Goal: Complete application form

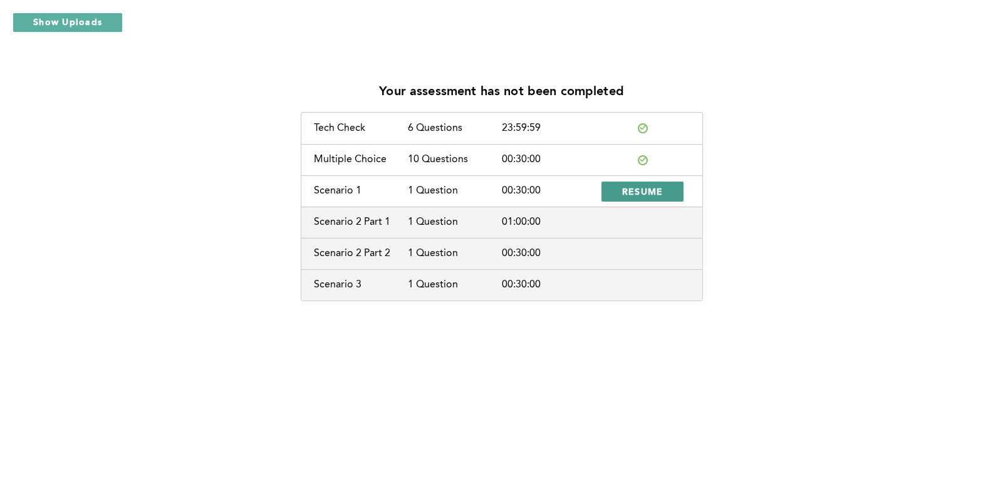
click at [655, 189] on span "RESUME" at bounding box center [642, 191] width 41 height 12
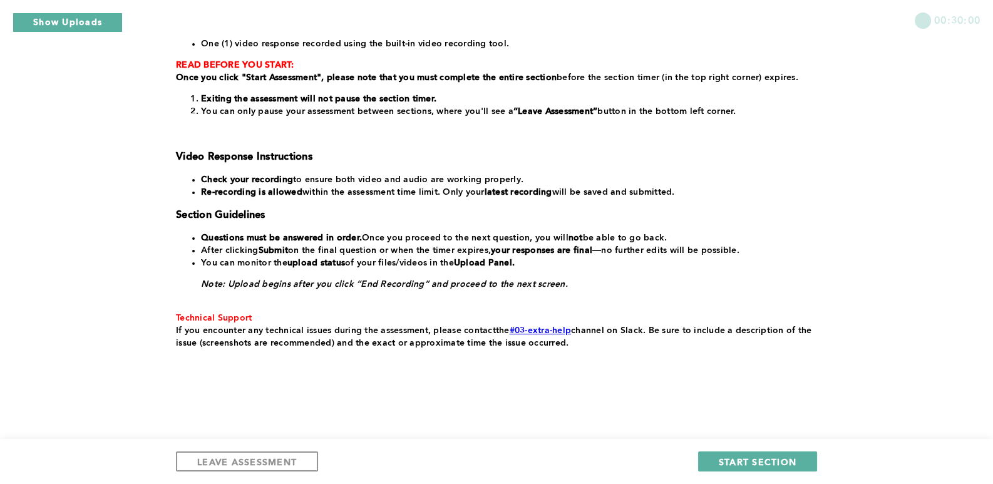
scroll to position [150, 0]
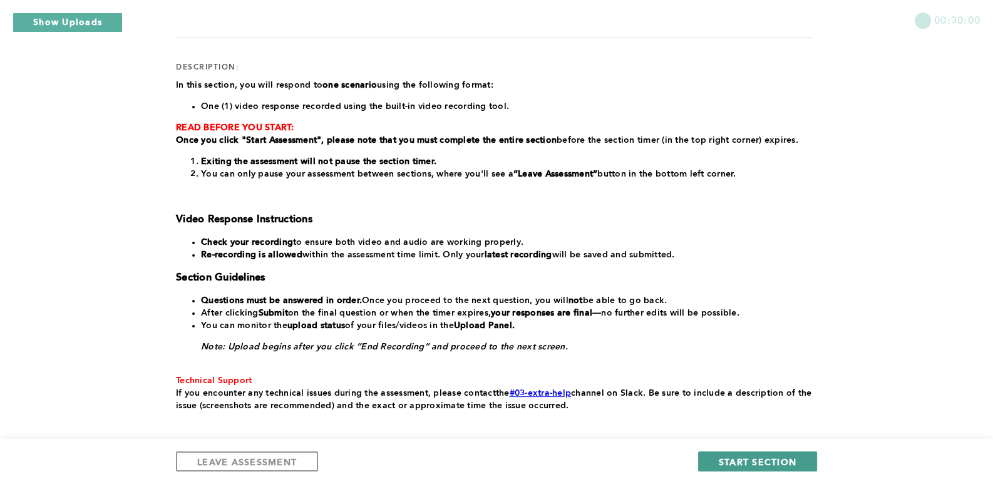
click at [770, 466] on span "START SECTION" at bounding box center [758, 462] width 78 height 12
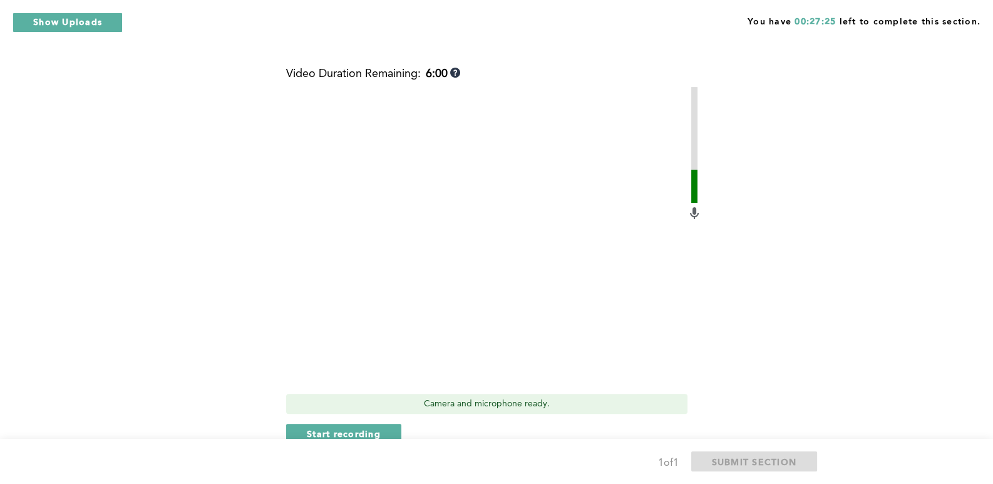
scroll to position [520, 0]
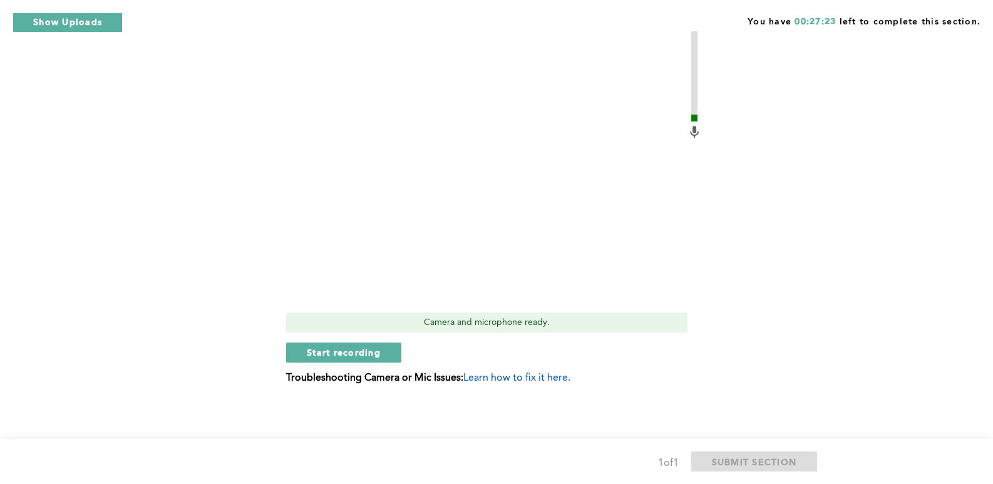
click at [809, 230] on div "Context: After the beginning of a shift, [PERSON_NAME], one of your team member…" at bounding box center [494, 13] width 636 height 780
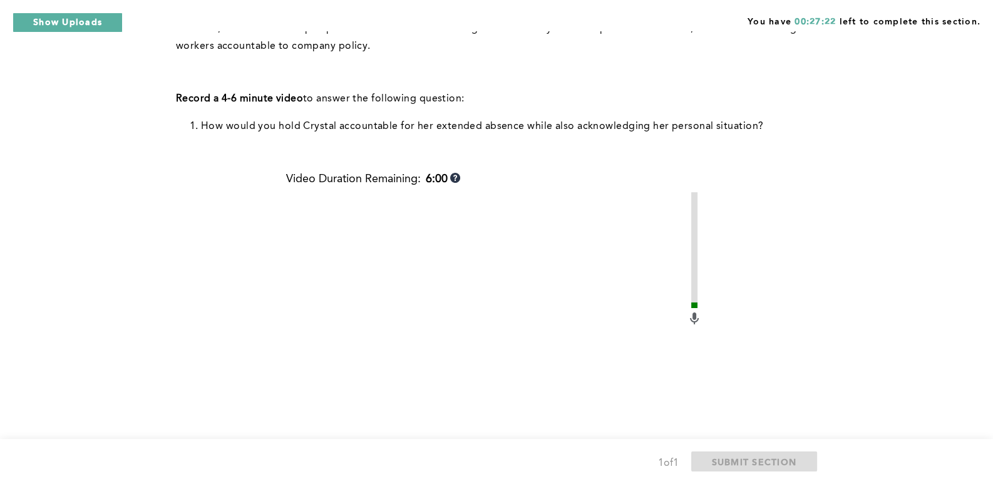
scroll to position [332, 0]
click at [914, 202] on div "You have 00:27:13 left to complete this section. Q1 Context: After the beginnin…" at bounding box center [496, 170] width 993 height 1005
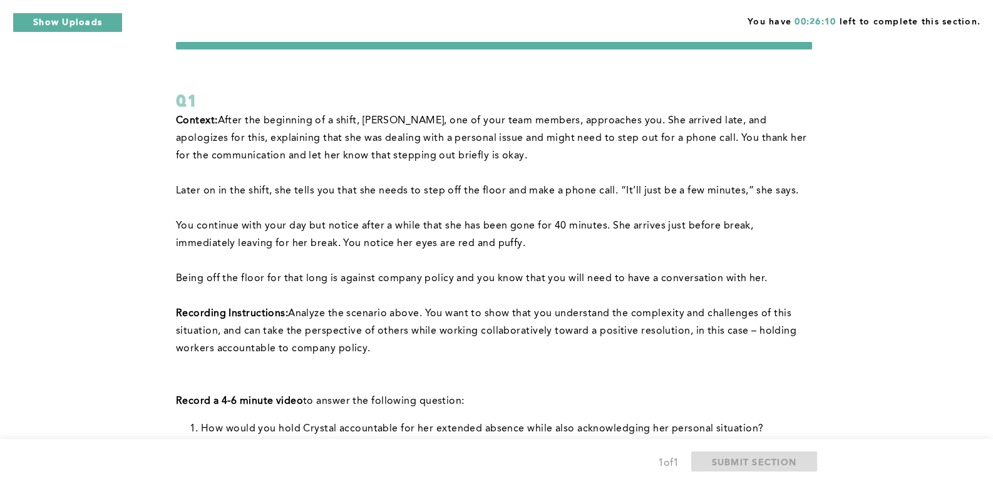
scroll to position [0, 0]
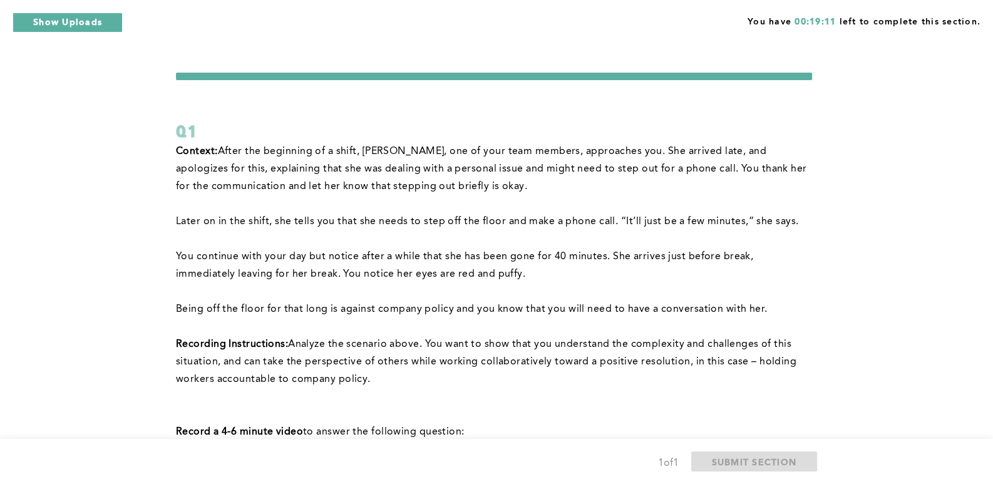
click at [560, 425] on p "Record a 4-6 minute video to answer the following question:" at bounding box center [494, 432] width 636 height 18
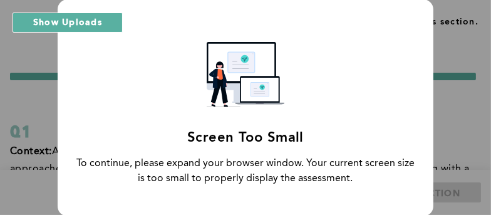
click at [25, 126] on div "Screen Too Small To continue, please expand your browser window. Your current s…" at bounding box center [245, 107] width 491 height 215
click at [56, 105] on div "Screen Too Small To continue, please expand your browser window. Your current s…" at bounding box center [245, 107] width 491 height 215
click at [138, 100] on div "Screen Too Small To continue, please expand your browser window. Your current s…" at bounding box center [246, 107] width 376 height 217
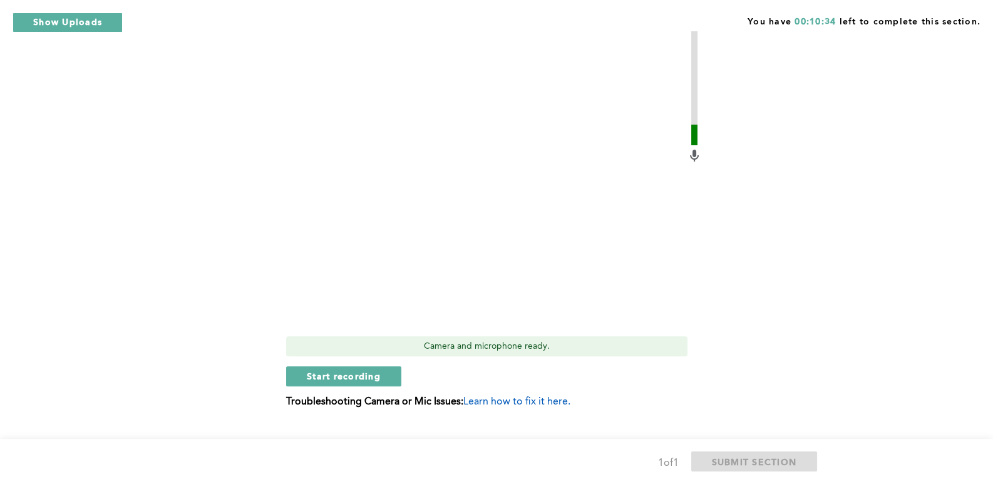
scroll to position [500, 0]
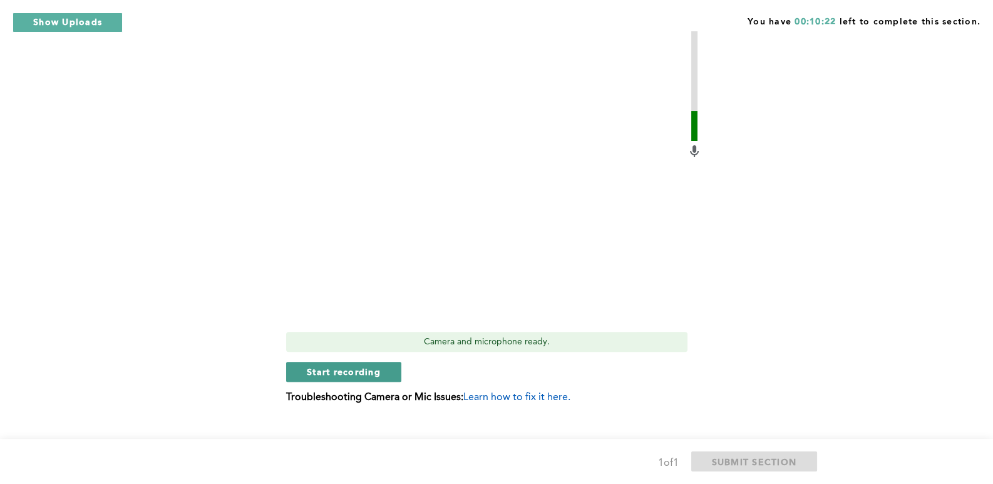
click at [380, 371] on span "Start recording" at bounding box center [344, 372] width 74 height 12
click at [349, 371] on span "Stop recording" at bounding box center [343, 372] width 73 height 12
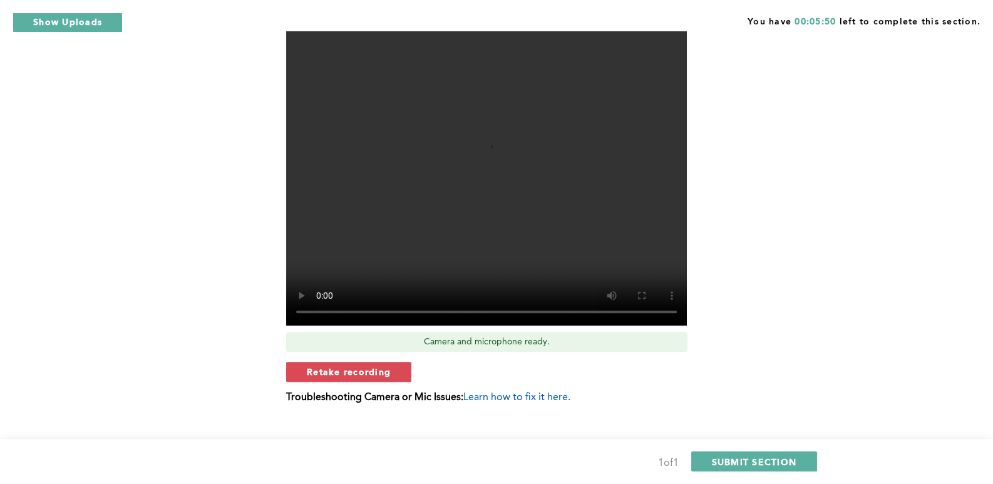
scroll to position [438, 0]
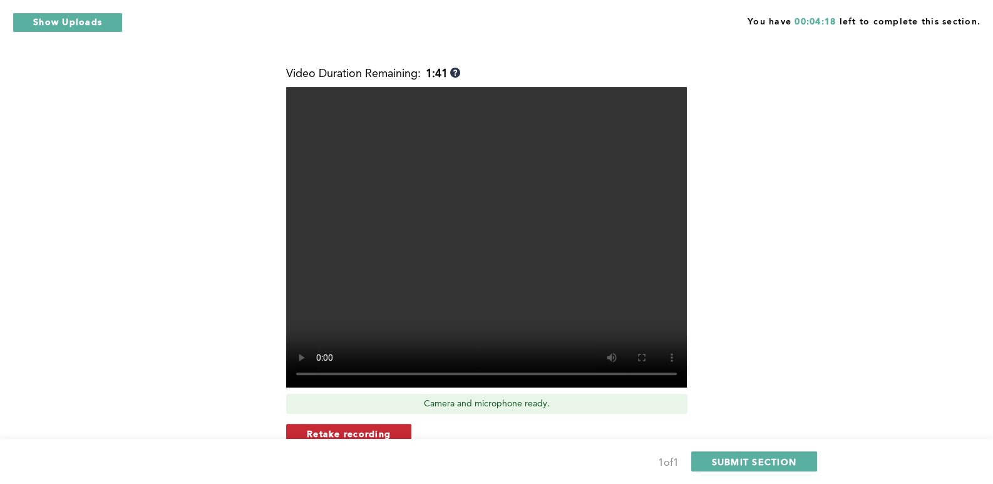
click at [334, 431] on span "Retake recording" at bounding box center [349, 434] width 84 height 12
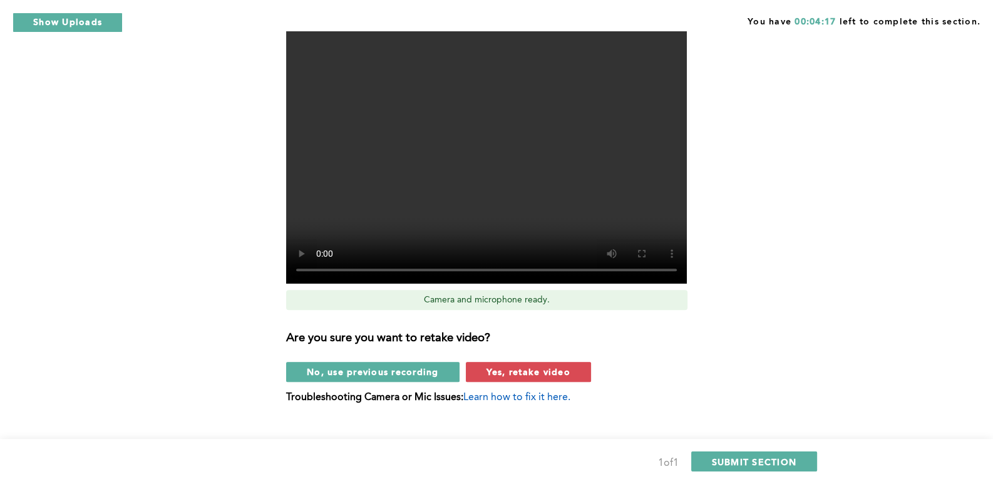
scroll to position [562, 0]
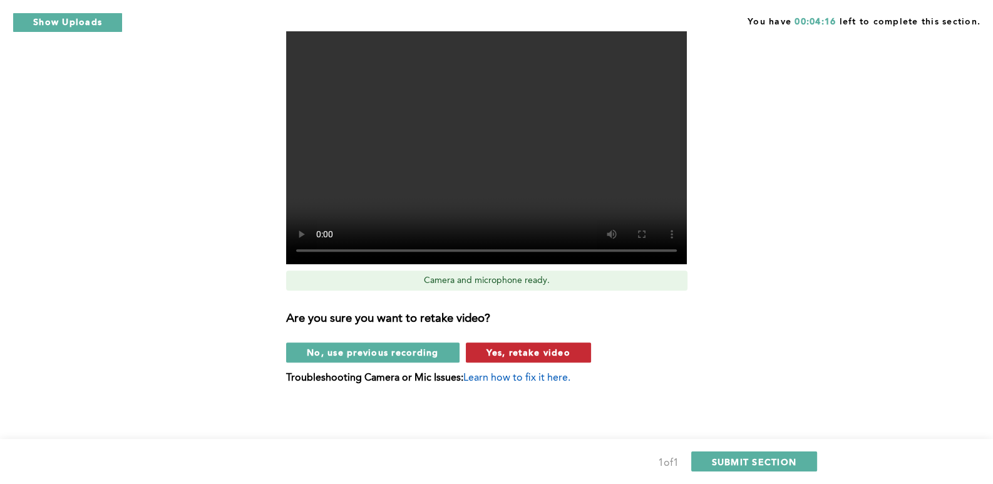
click at [548, 355] on span "Yes, retake video" at bounding box center [529, 352] width 84 height 12
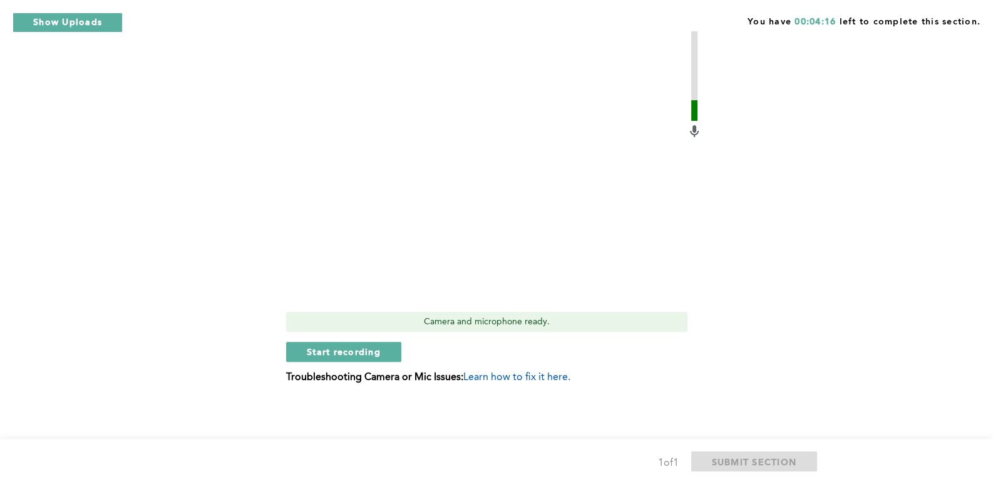
scroll to position [520, 0]
click at [354, 351] on span "Start recording" at bounding box center [344, 352] width 74 height 12
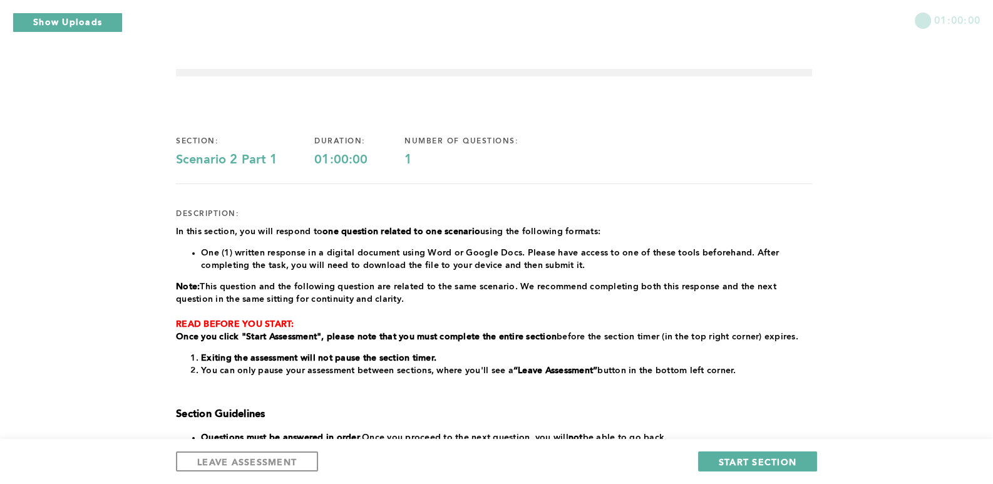
scroll to position [0, 0]
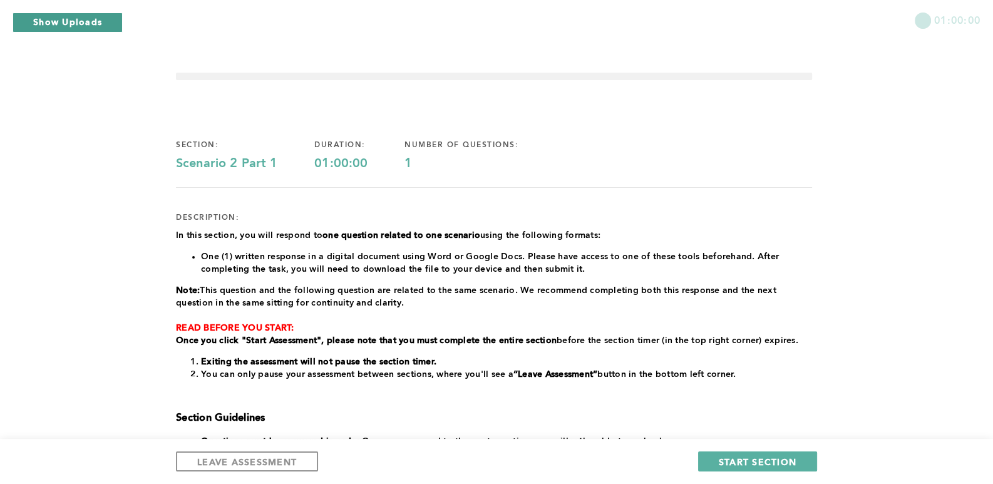
click at [86, 21] on button "Show Uploads" at bounding box center [68, 23] width 110 height 20
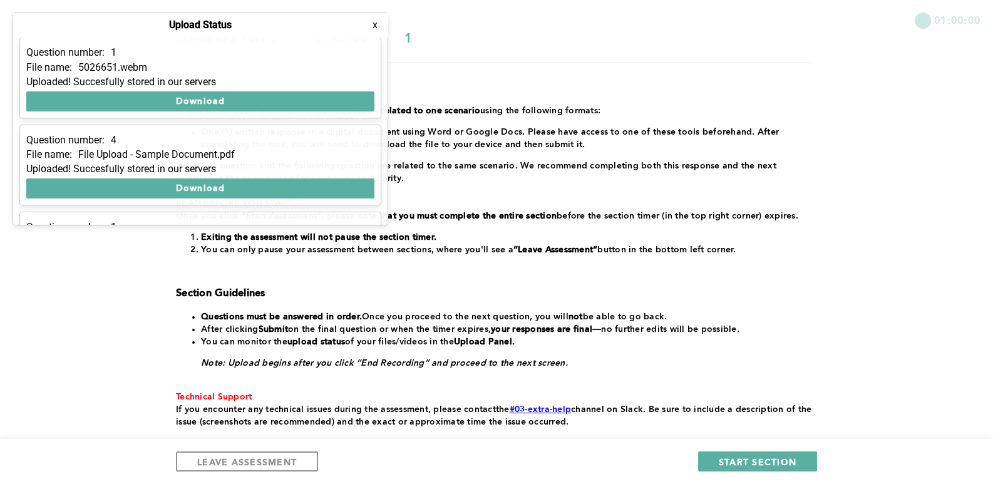
click at [819, 100] on div "01:00:00 section: Scenario 2 Part 1 duration: 01:00:00 number of questions: 1 d…" at bounding box center [496, 219] width 993 height 688
click at [832, 269] on div "01:00:00 section: Scenario 2 Part 1 duration: 01:00:00 number of questions: 1 d…" at bounding box center [496, 219] width 993 height 688
click at [376, 28] on button "x" at bounding box center [375, 25] width 13 height 13
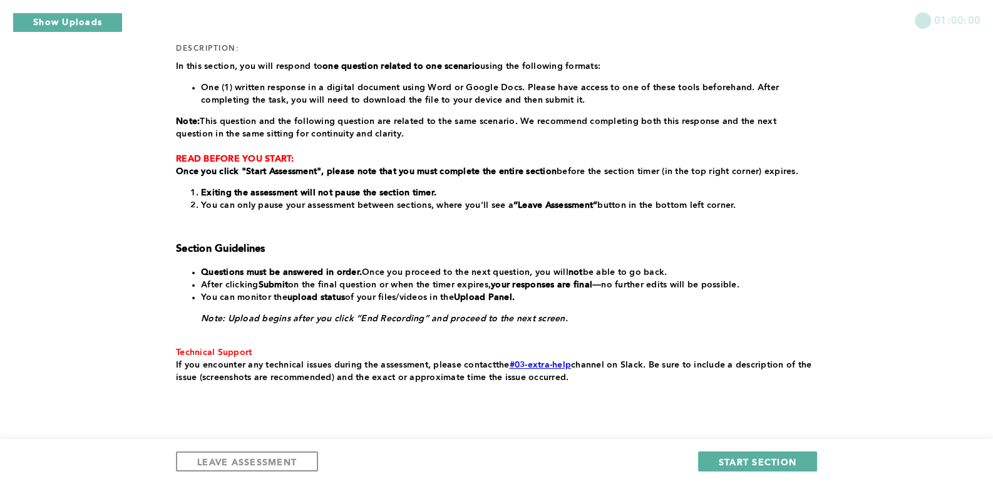
scroll to position [188, 0]
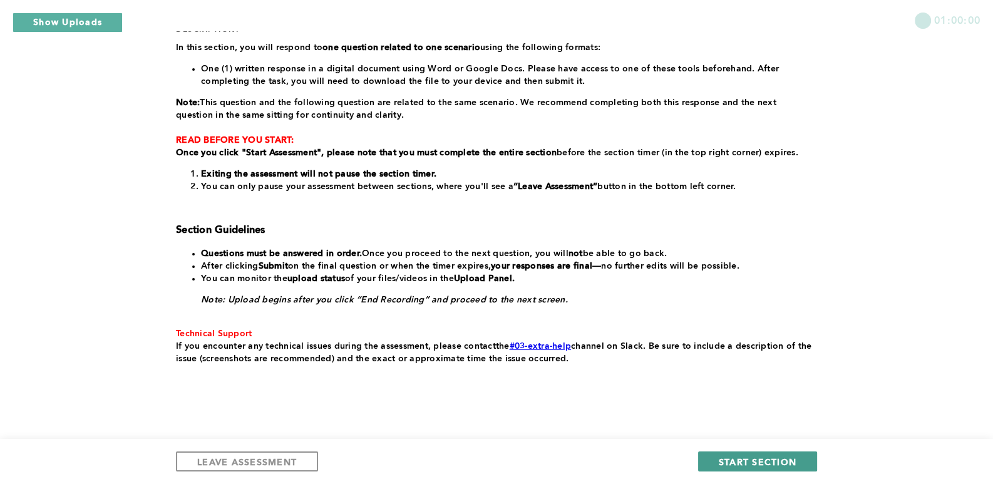
click at [776, 456] on span "START SECTION" at bounding box center [758, 462] width 78 height 12
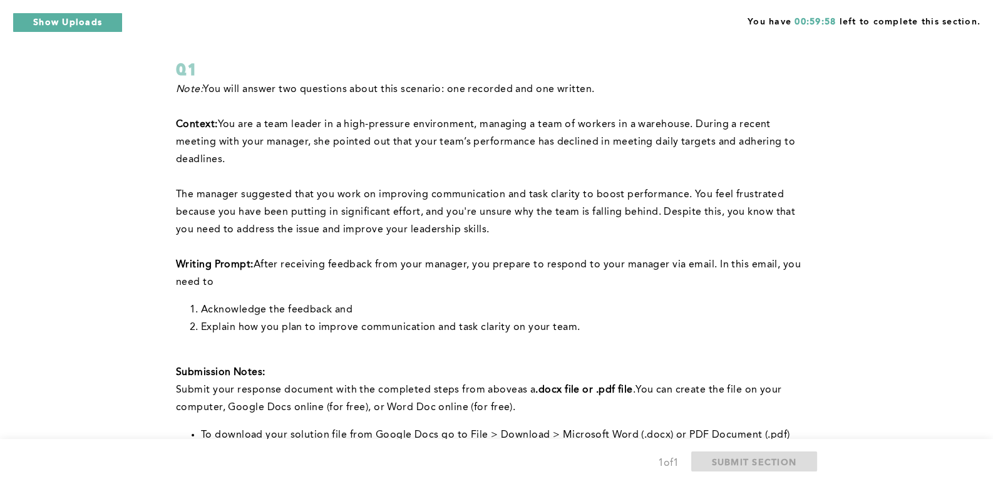
scroll to position [62, 0]
click at [644, 41] on form "Q1 Note: You will answer two questions about this scenario: one recorded and on…" at bounding box center [494, 331] width 636 height 640
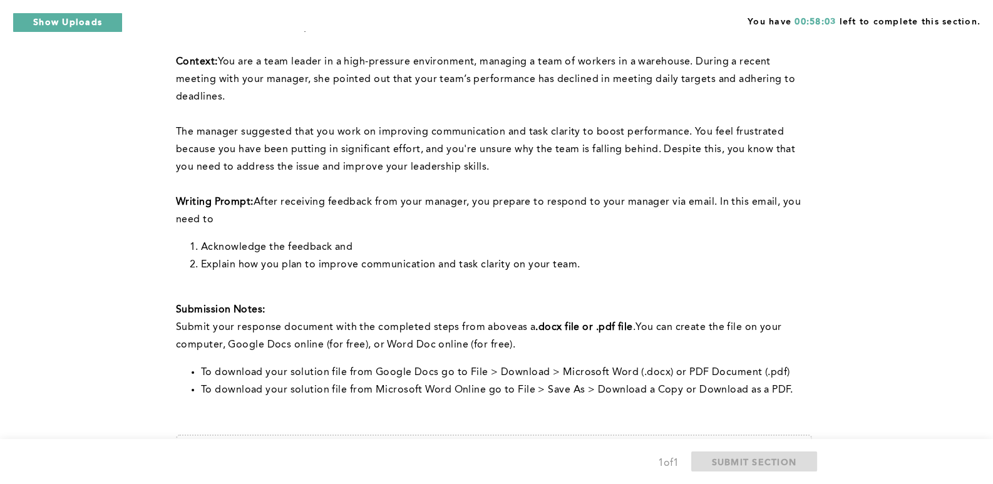
scroll to position [121, 0]
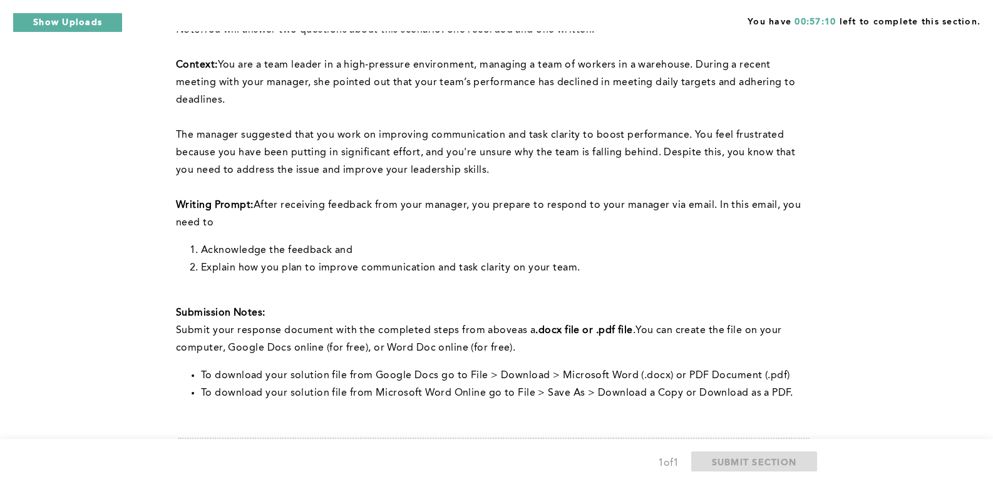
click at [128, 115] on div "You have 00:57:10 left to complete this section. Q1 Note: You will answer two q…" at bounding box center [496, 276] width 993 height 795
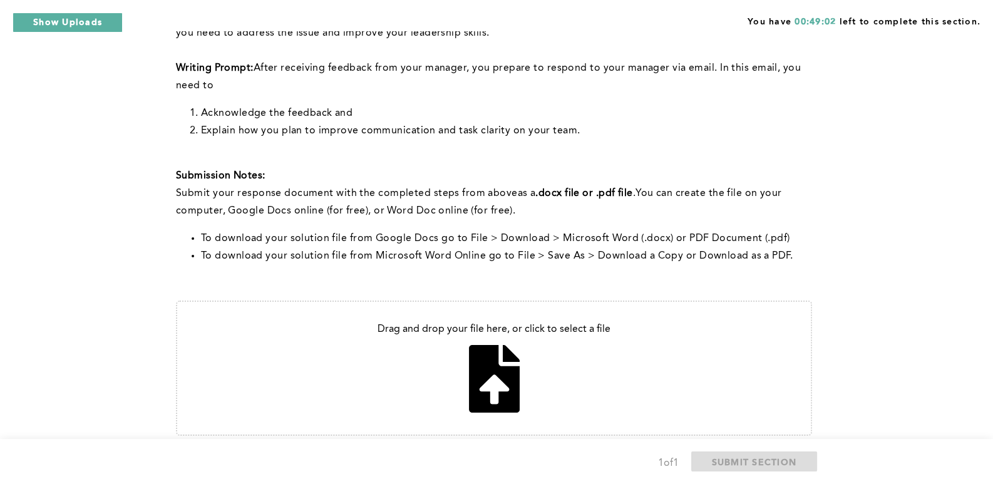
scroll to position [321, 0]
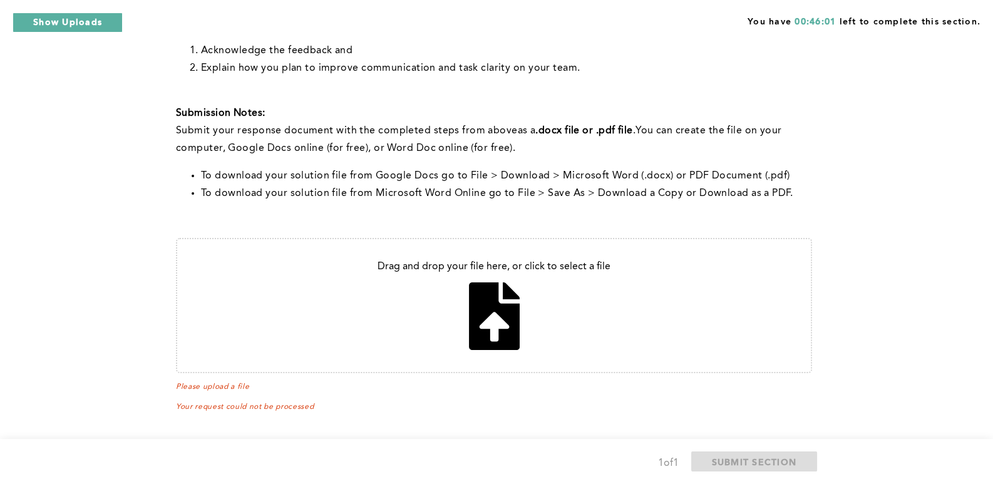
click at [949, 175] on div "You have 00:46:01 left to complete this section. Q1 Note: You will answer two q…" at bounding box center [496, 82] width 993 height 807
click at [565, 266] on input "file" at bounding box center [494, 305] width 634 height 133
type input "C:\fakepath\Email respone to manager.pdf"
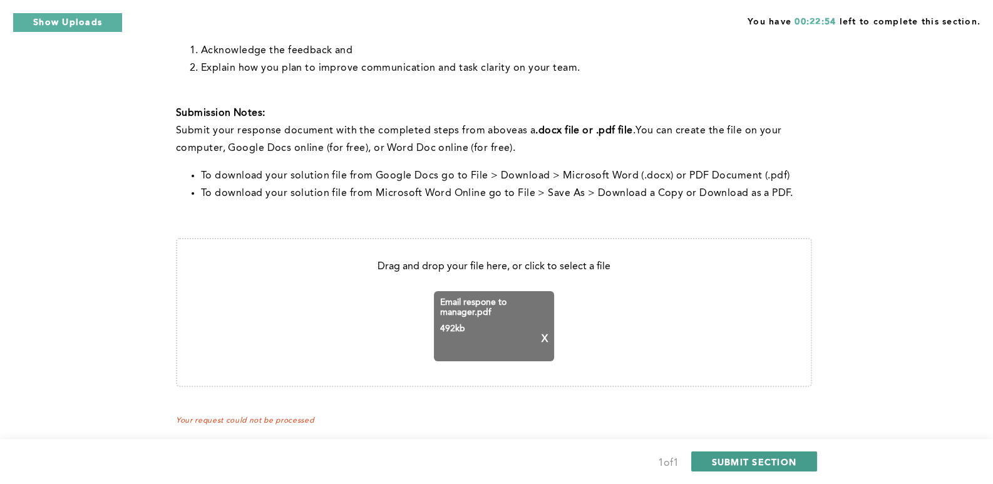
click at [798, 461] on button "SUBMIT SECTION" at bounding box center [754, 462] width 127 height 20
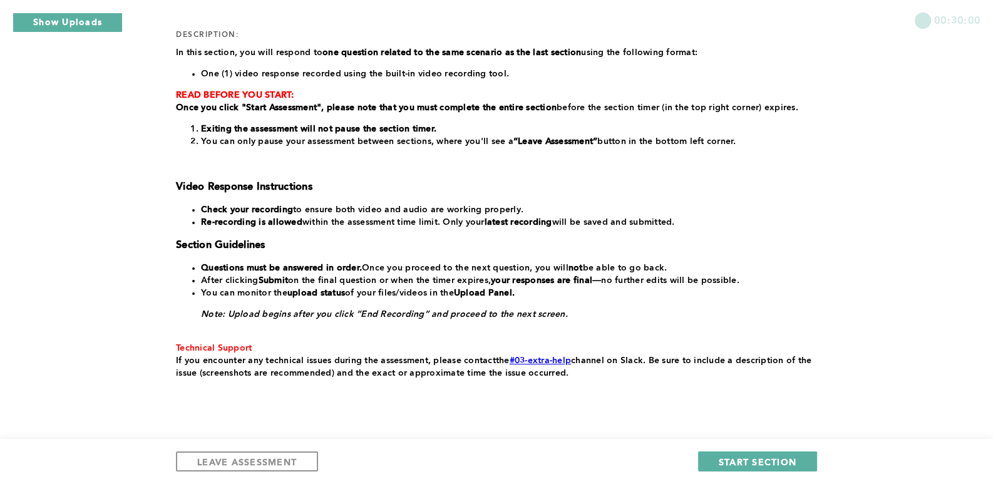
scroll to position [213, 0]
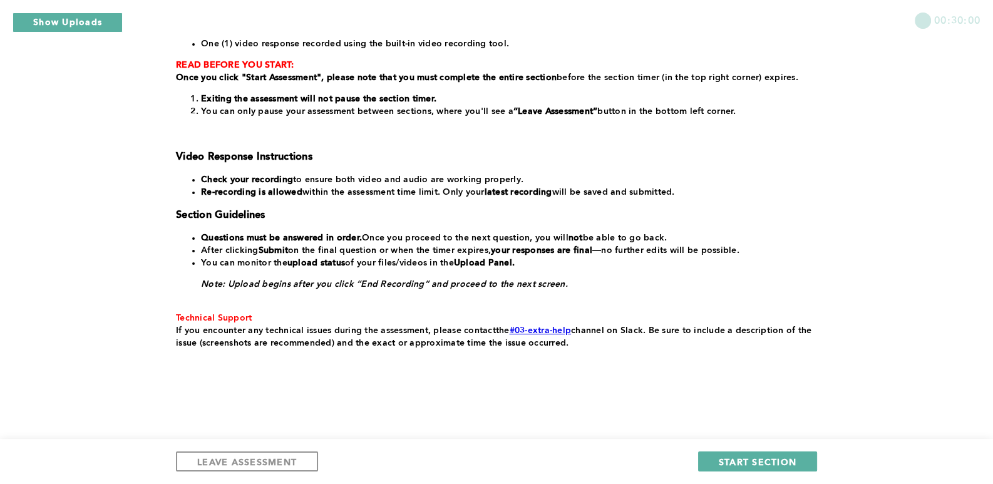
click at [332, 221] on div "In this section, you will respond to one question related to the same scenario …" at bounding box center [494, 182] width 636 height 333
drag, startPoint x: 740, startPoint y: 457, endPoint x: 676, endPoint y: 468, distance: 64.4
click at [739, 453] on button "START SECTION" at bounding box center [757, 462] width 119 height 20
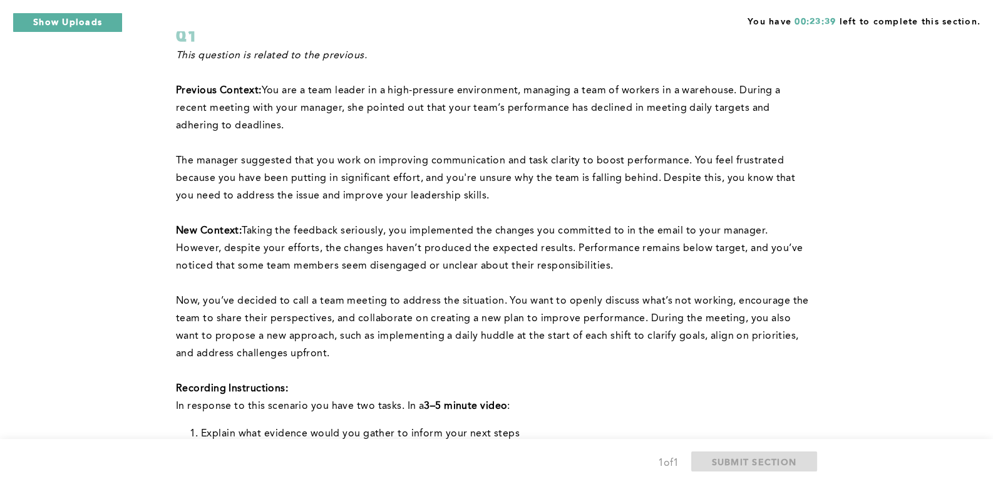
scroll to position [125, 0]
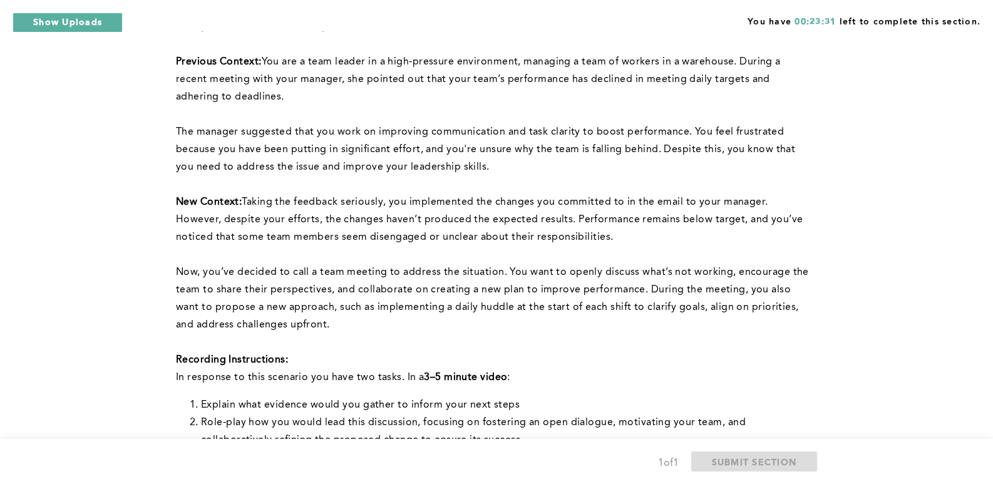
click at [442, 111] on p at bounding box center [494, 115] width 636 height 18
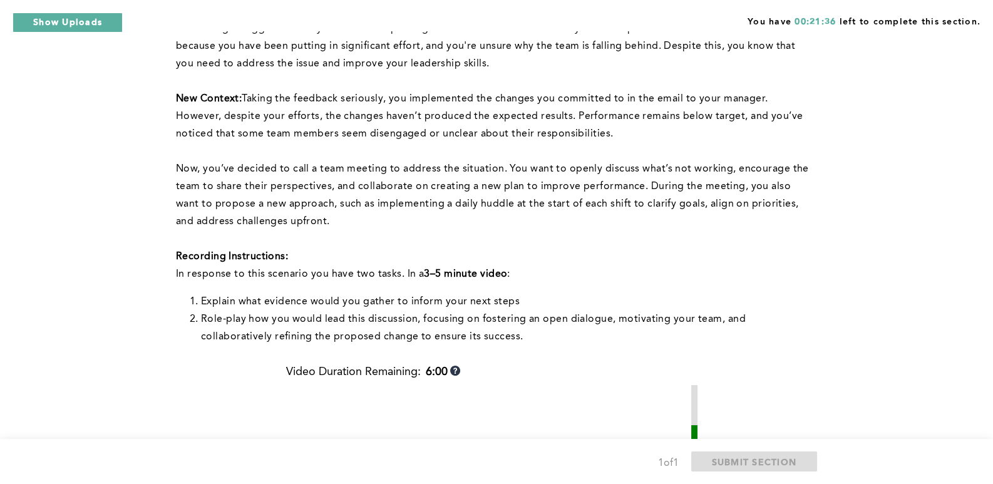
scroll to position [250, 0]
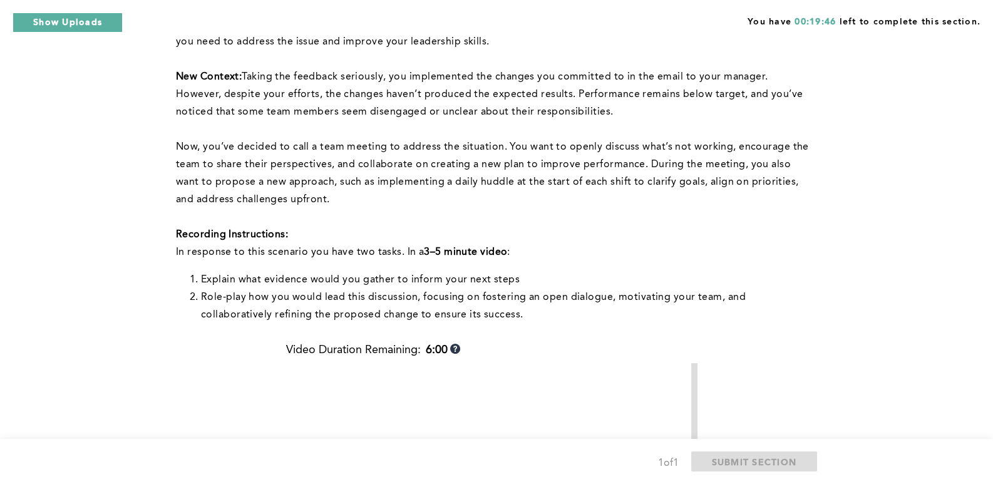
click at [172, 313] on div "You have 00:19:46 left to complete this section. Q1 This question is related to…" at bounding box center [496, 296] width 993 height 1092
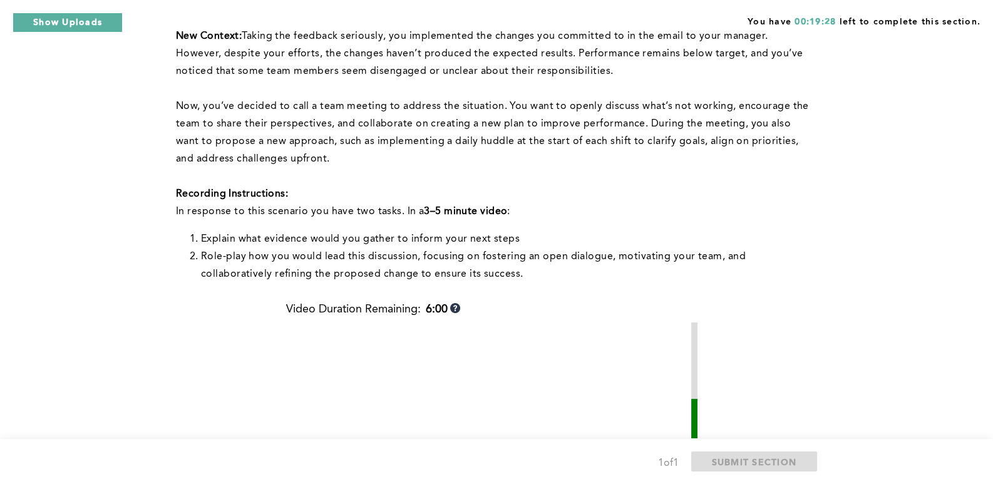
scroll to position [313, 0]
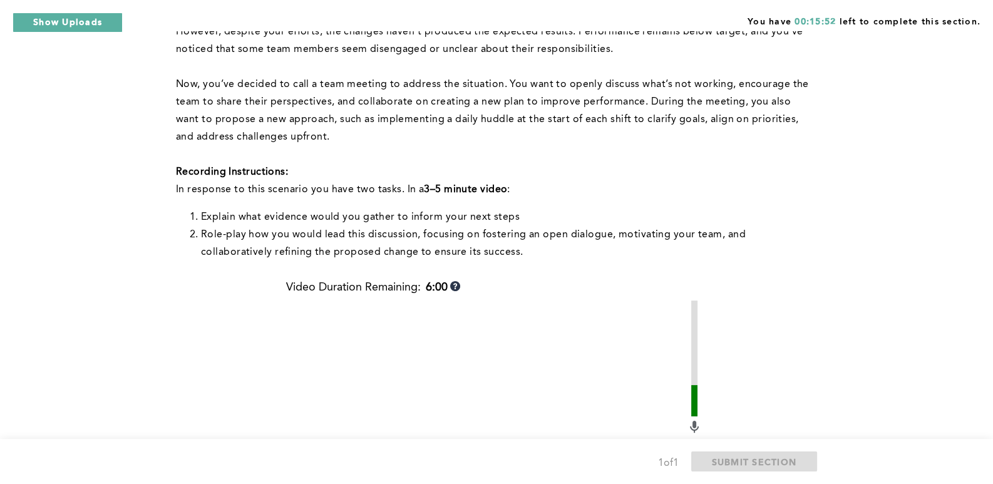
click at [305, 312] on video at bounding box center [486, 451] width 401 height 301
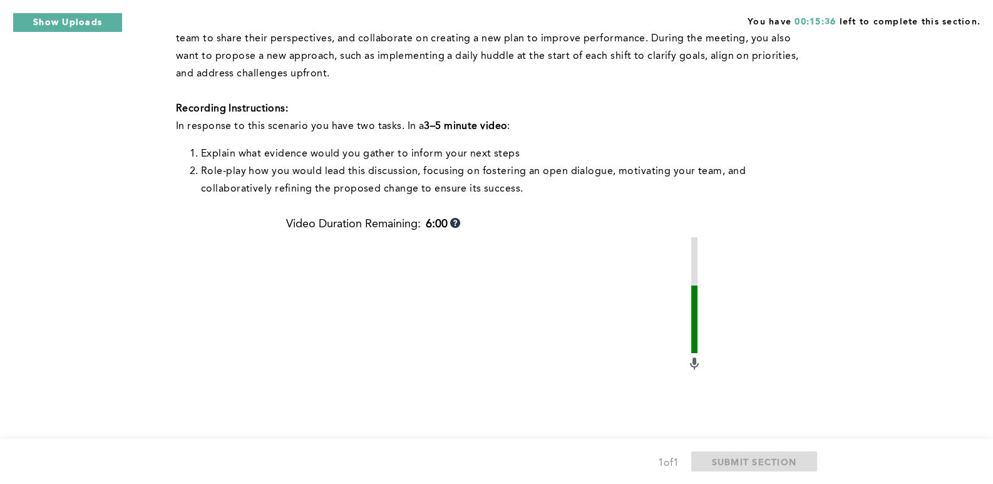
drag, startPoint x: 628, startPoint y: 411, endPoint x: 634, endPoint y: 399, distance: 13.7
click at [628, 410] on video at bounding box center [486, 387] width 401 height 301
click at [182, 277] on div "This question is related to the previous. Previous Context: You are a team lead…" at bounding box center [494, 200] width 636 height 867
click at [198, 218] on div "This question is related to the previous. Previous Context: You are a team lead…" at bounding box center [494, 200] width 636 height 867
click at [114, 267] on div "You have 00:14:12 left to complete this section. Q1 This question is related to…" at bounding box center [496, 170] width 993 height 1092
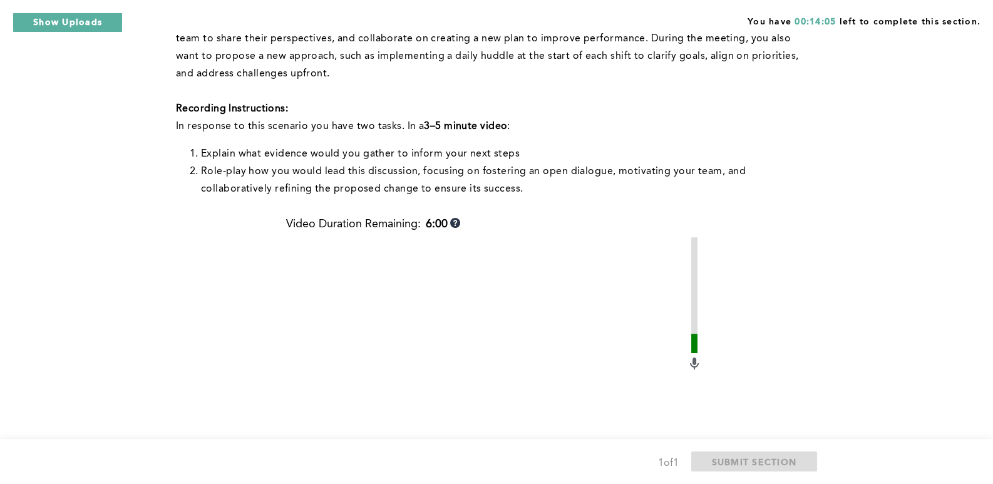
click at [554, 421] on video at bounding box center [486, 387] width 401 height 301
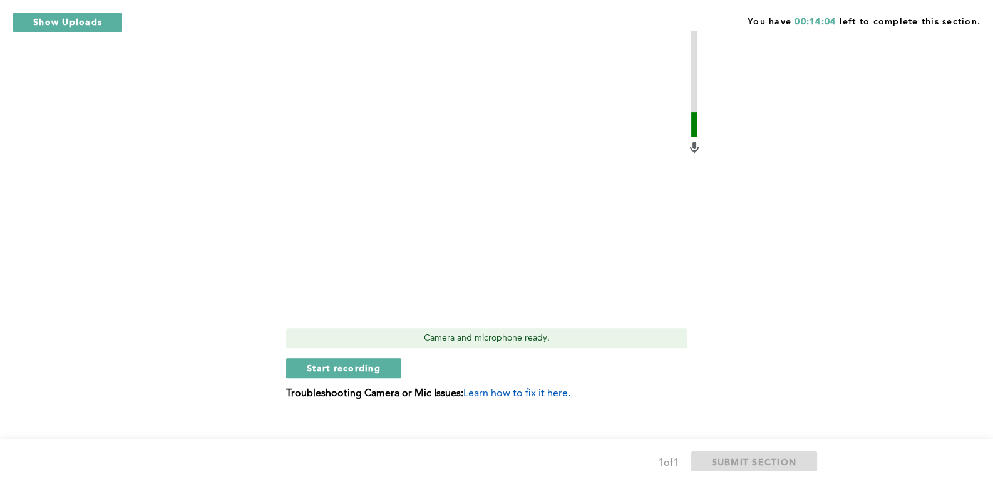
scroll to position [607, 0]
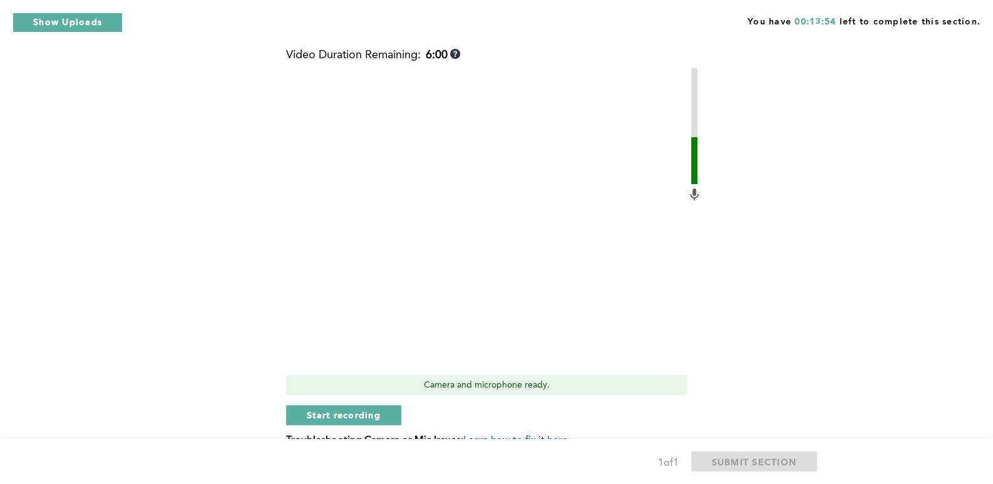
click at [192, 174] on div "This question is related to the previous. Previous Context: You are a team lead…" at bounding box center [494, 31] width 636 height 867
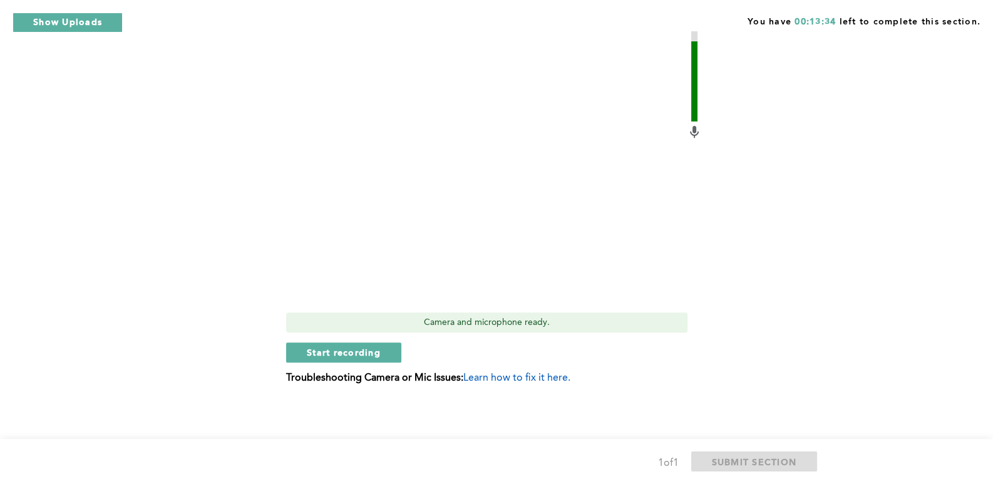
drag, startPoint x: 574, startPoint y: 425, endPoint x: 573, endPoint y: 415, distance: 10.0
drag, startPoint x: 325, startPoint y: 351, endPoint x: 508, endPoint y: 453, distance: 209.7
click at [333, 348] on span "Start recording" at bounding box center [344, 352] width 74 height 12
click at [377, 356] on span "Stop recording" at bounding box center [343, 352] width 73 height 12
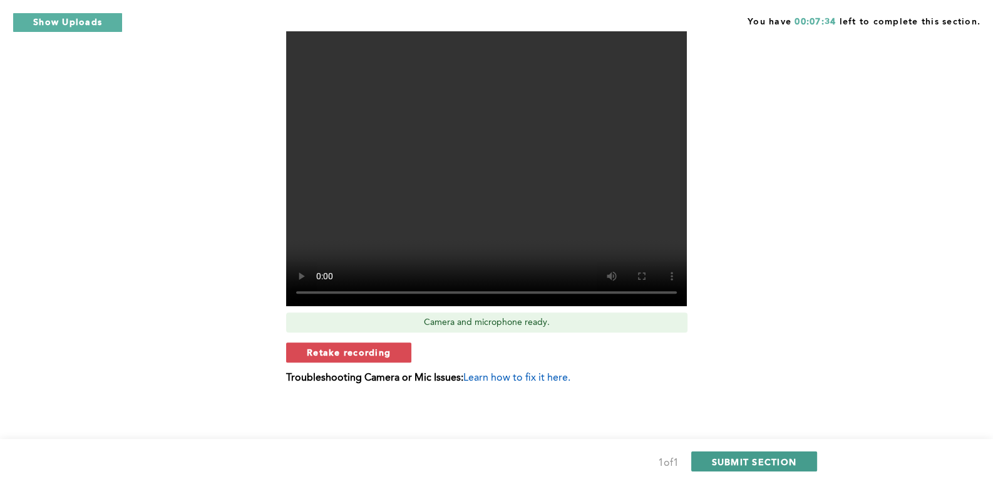
click at [783, 461] on span "SUBMIT SECTION" at bounding box center [754, 462] width 85 height 12
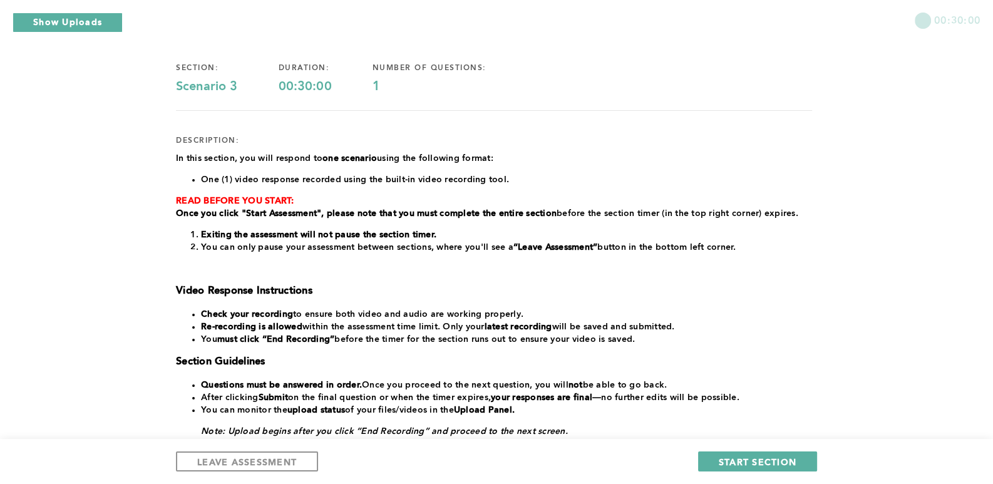
scroll to position [99, 0]
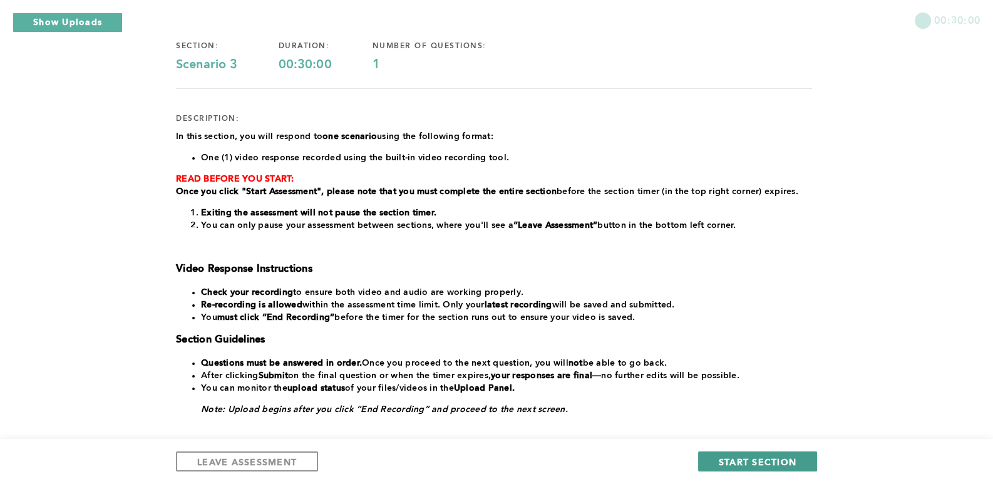
click at [764, 458] on span "START SECTION" at bounding box center [758, 462] width 78 height 12
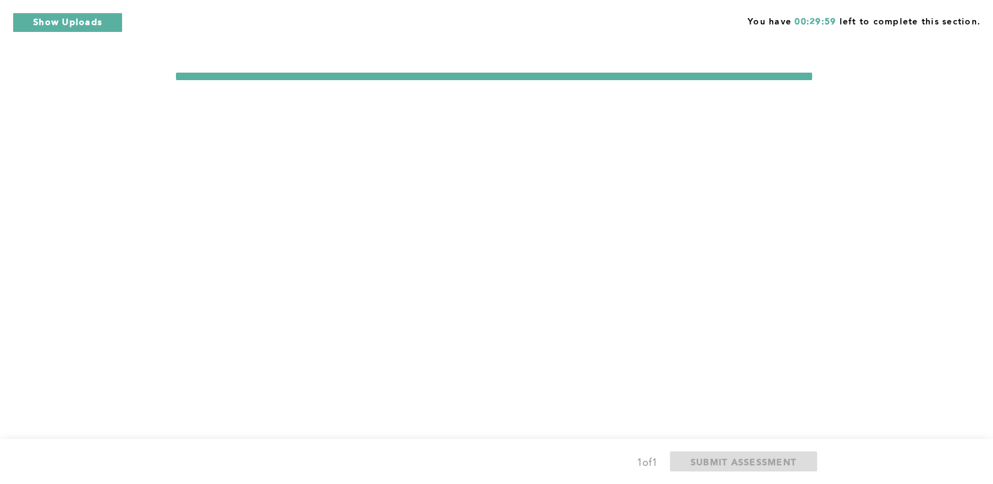
scroll to position [0, 0]
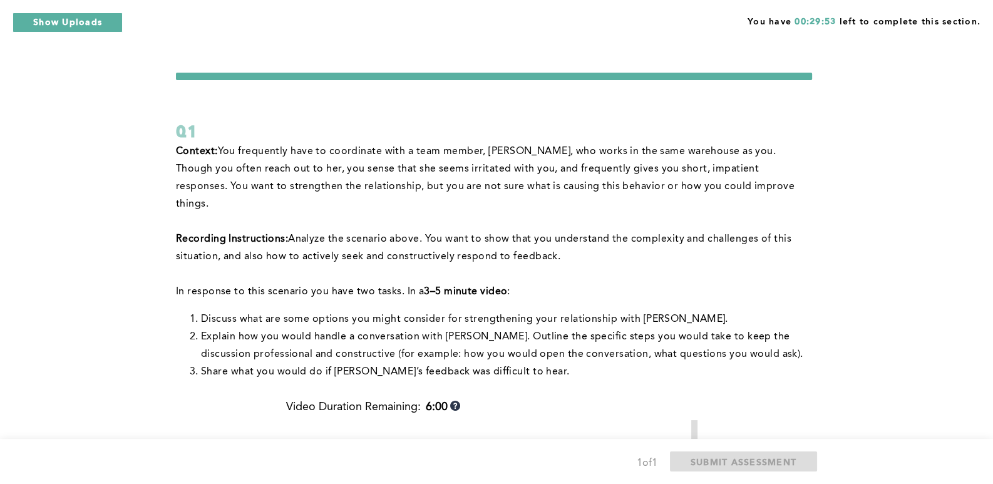
click at [110, 142] on div "You have 00:29:53 left to complete this section. Q1 Context: You frequently hav…" at bounding box center [496, 449] width 993 height 899
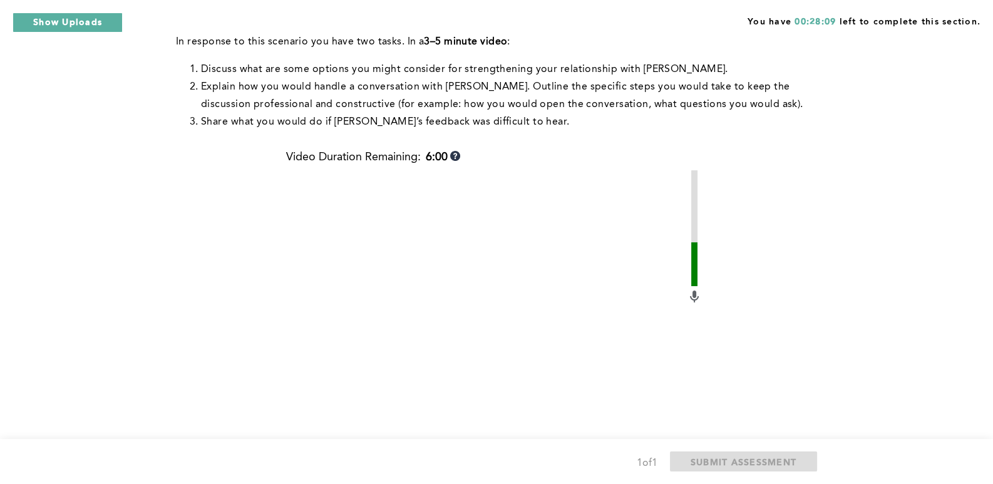
scroll to position [188, 0]
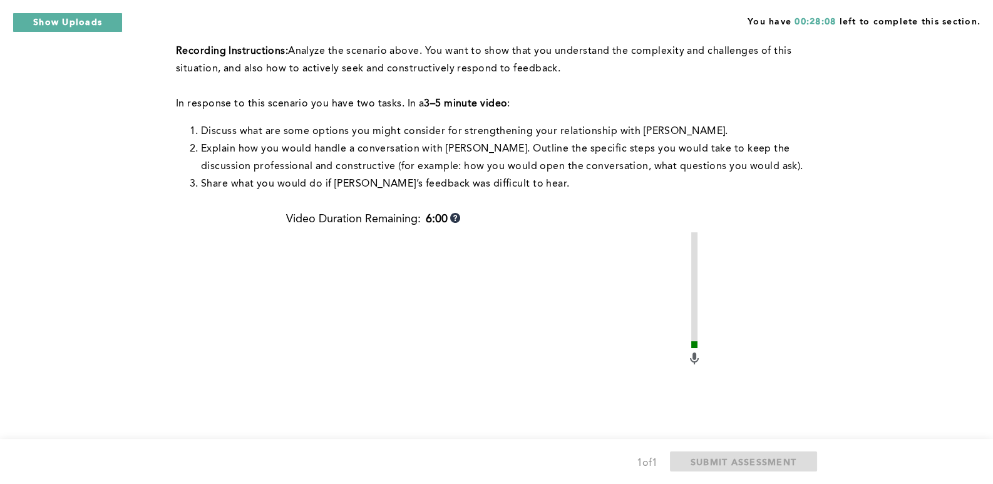
click at [190, 247] on div "Context: You frequently have to coordinate with a team member, [PERSON_NAME], w…" at bounding box center [494, 292] width 636 height 674
click at [692, 78] on p at bounding box center [494, 87] width 636 height 18
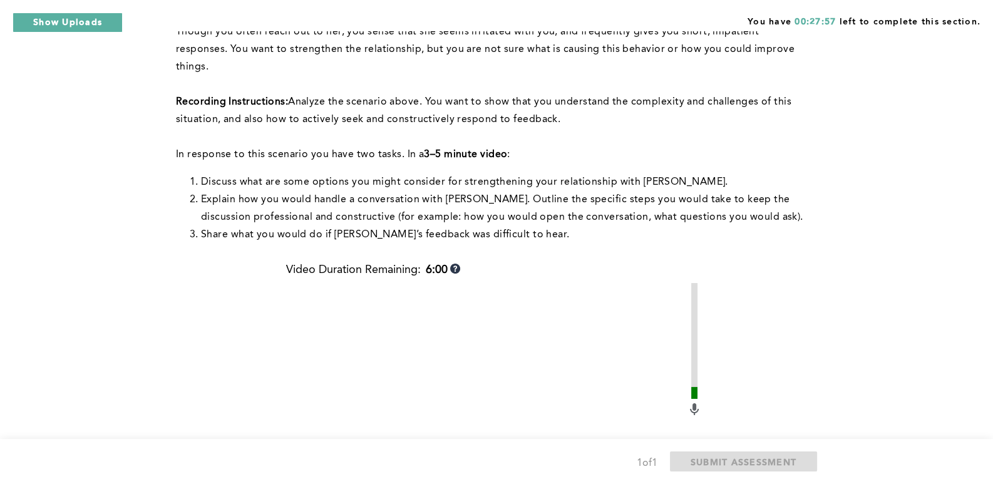
scroll to position [62, 0]
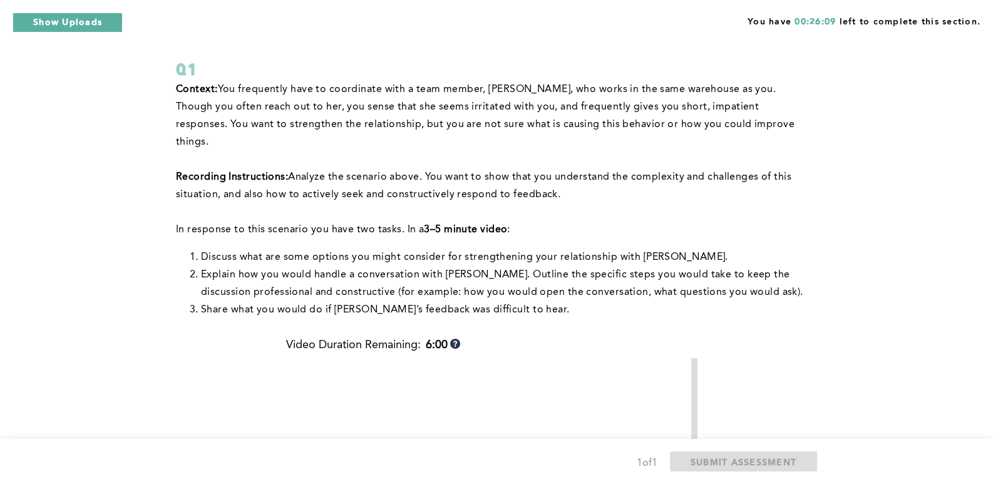
click at [212, 361] on div "Context: You frequently have to coordinate with a team member, [PERSON_NAME], w…" at bounding box center [494, 418] width 636 height 674
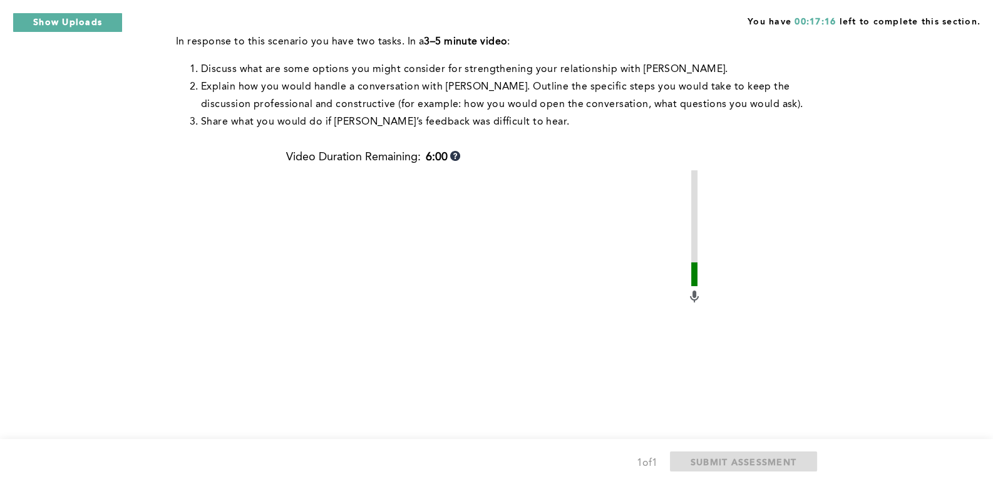
scroll to position [376, 0]
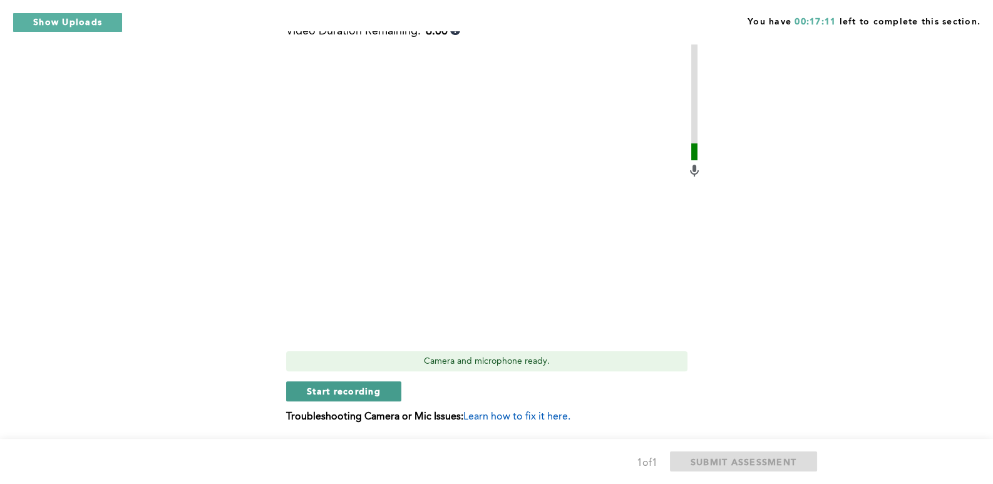
click at [375, 385] on span "Start recording" at bounding box center [344, 391] width 74 height 12
click at [363, 385] on span "Stop recording" at bounding box center [343, 391] width 73 height 12
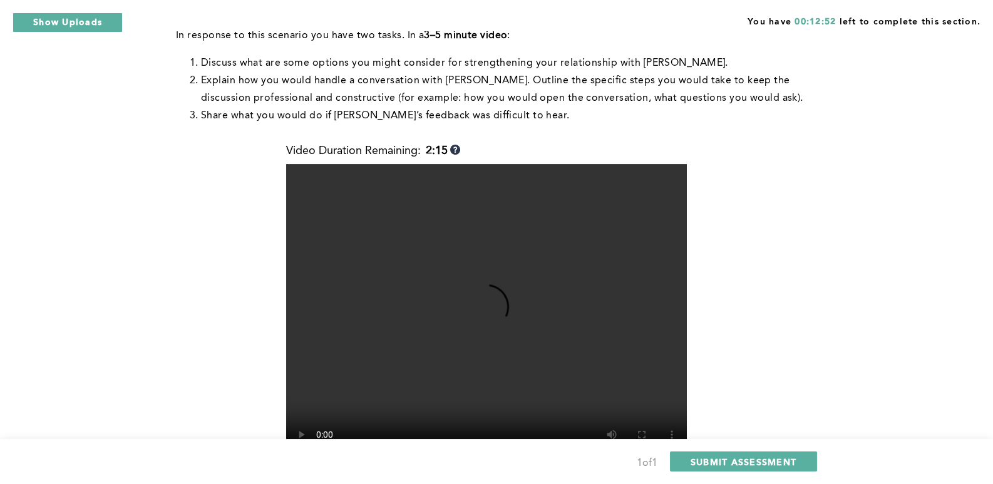
scroll to position [188, 0]
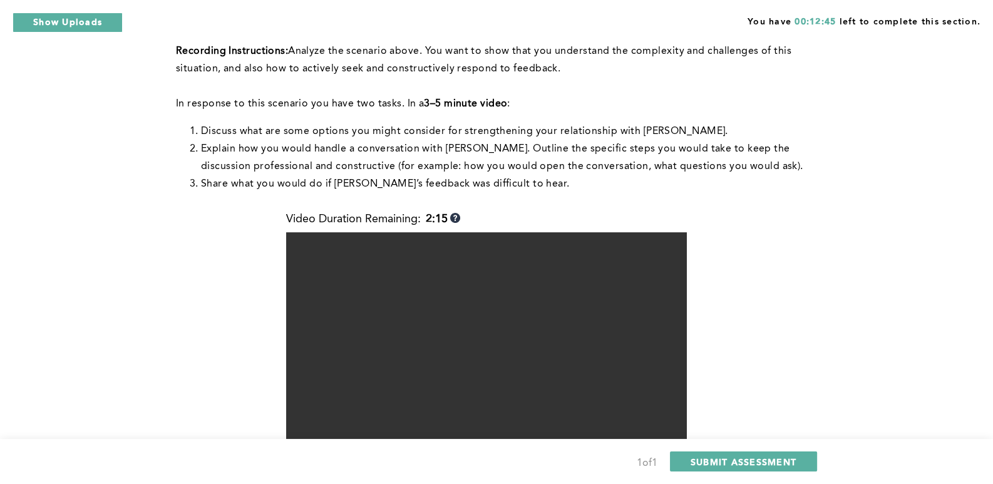
click at [909, 243] on div "You have 00:12:45 left to complete this section. Q1 Context: You frequently hav…" at bounding box center [496, 261] width 993 height 899
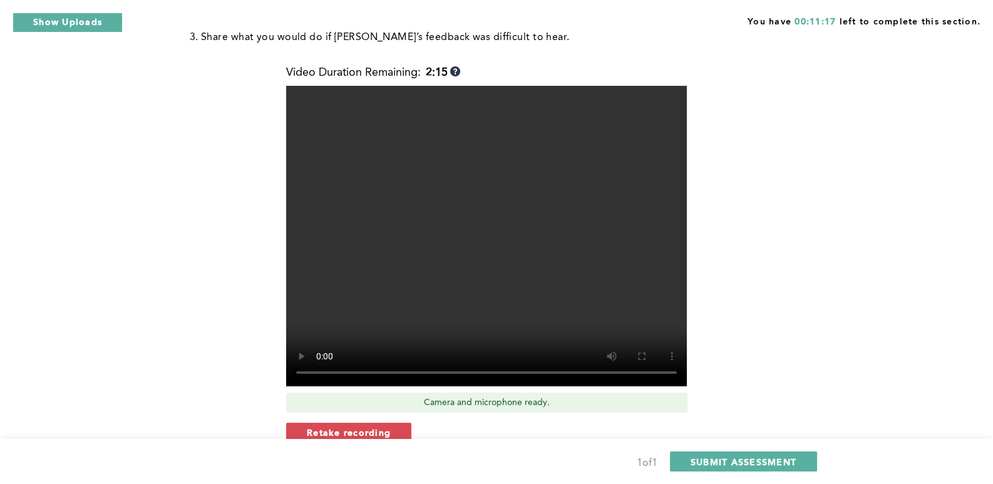
scroll to position [376, 0]
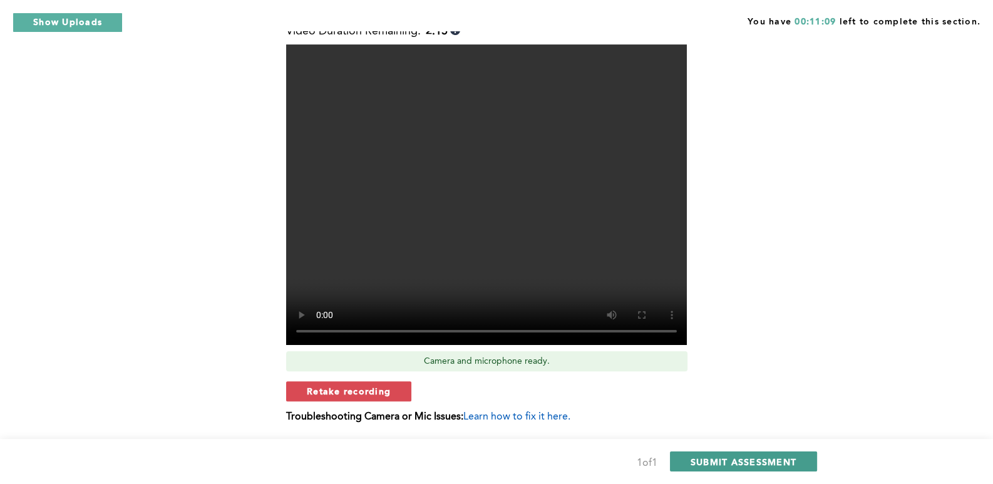
drag, startPoint x: 767, startPoint y: 462, endPoint x: 770, endPoint y: 455, distance: 7.6
click at [770, 457] on span "SUBMIT ASSESSMENT" at bounding box center [744, 462] width 106 height 12
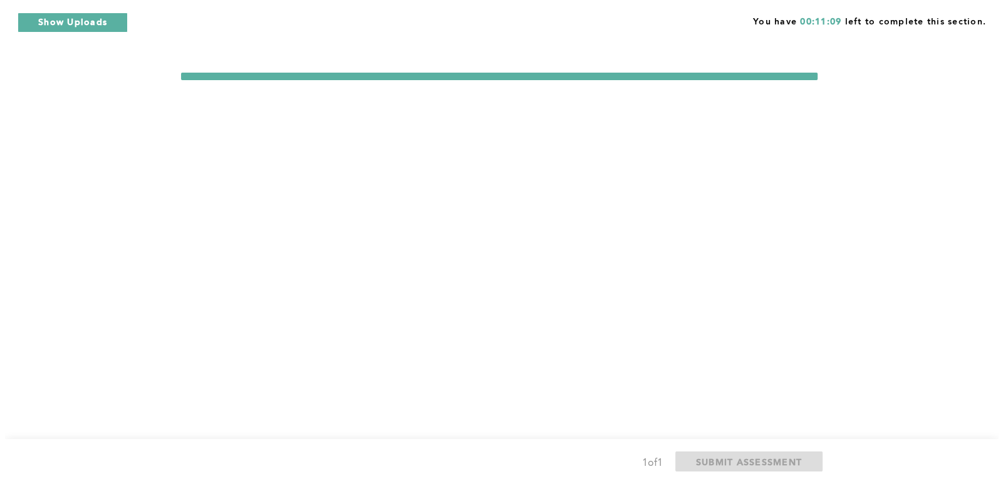
scroll to position [0, 0]
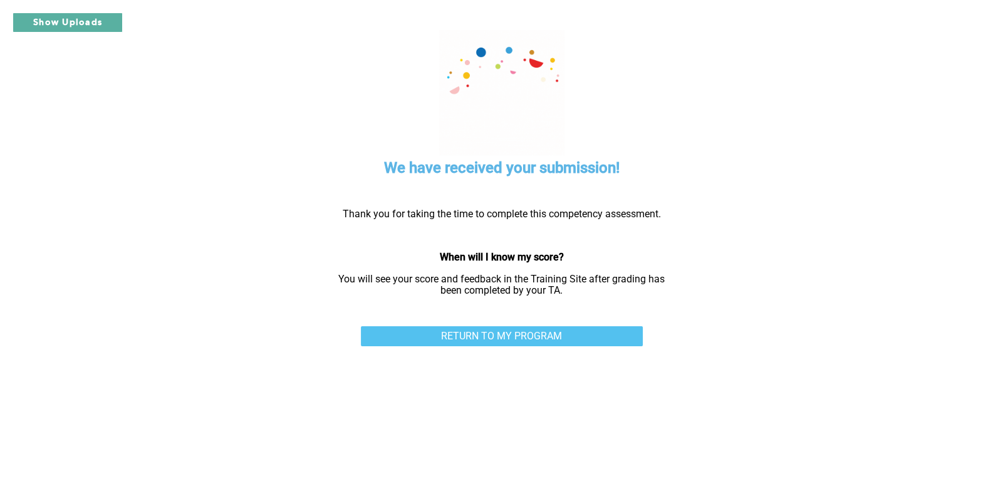
click at [589, 335] on link "RETURN TO MY PROGRAM" at bounding box center [502, 336] width 282 height 20
